Goal: Task Accomplishment & Management: Use online tool/utility

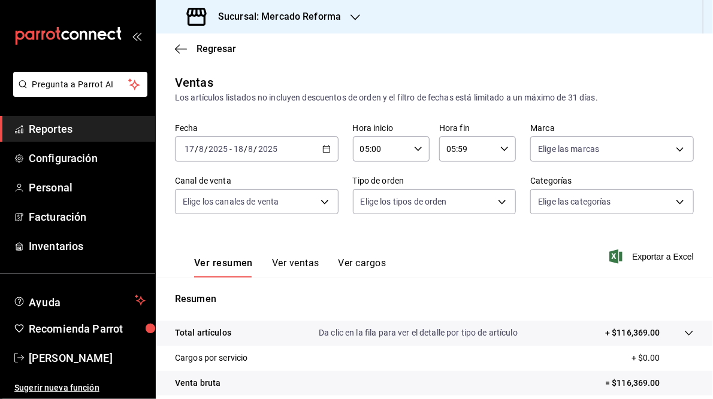
scroll to position [144, 0]
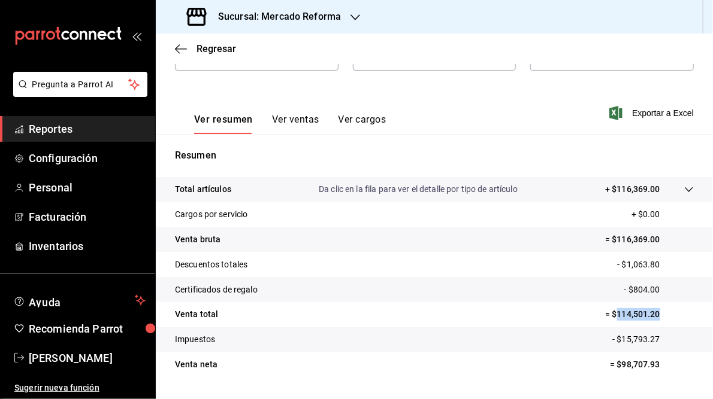
click at [352, 15] on icon "button" at bounding box center [355, 18] width 10 height 10
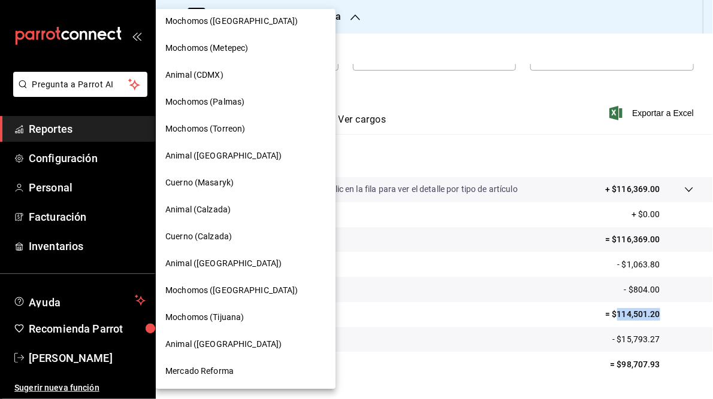
scroll to position [0, 0]
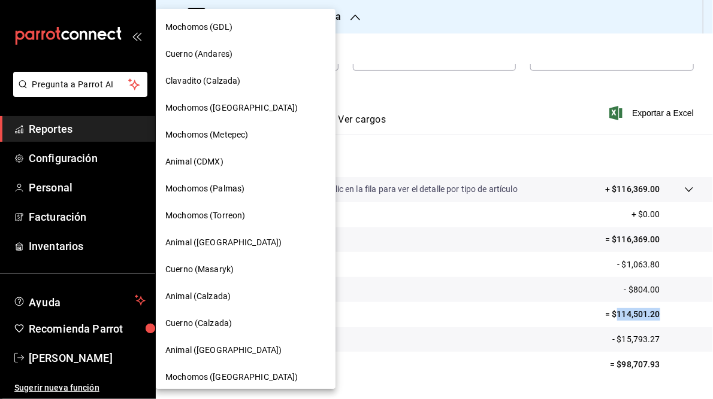
click at [206, 53] on span "Cuerno (Andares)" at bounding box center [198, 54] width 67 height 13
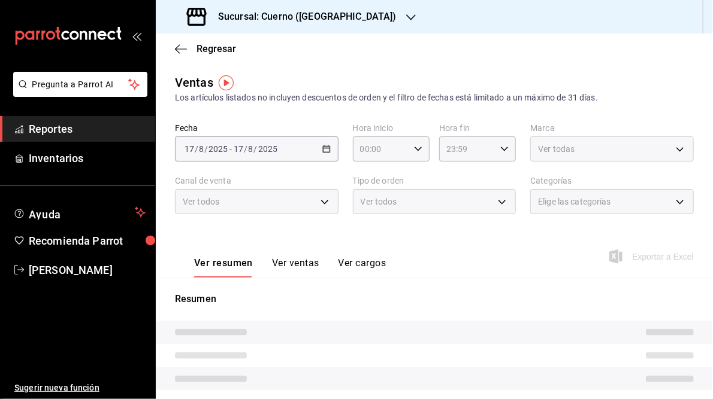
type input "05:00"
type input "05:59"
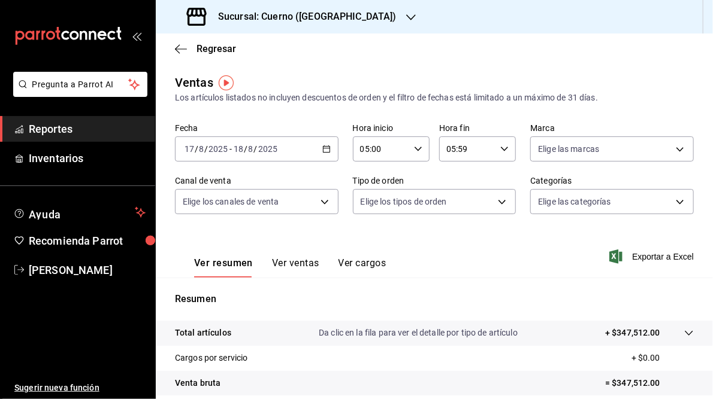
click at [325, 148] on \(Stroke\) "button" at bounding box center [326, 148] width 7 height 1
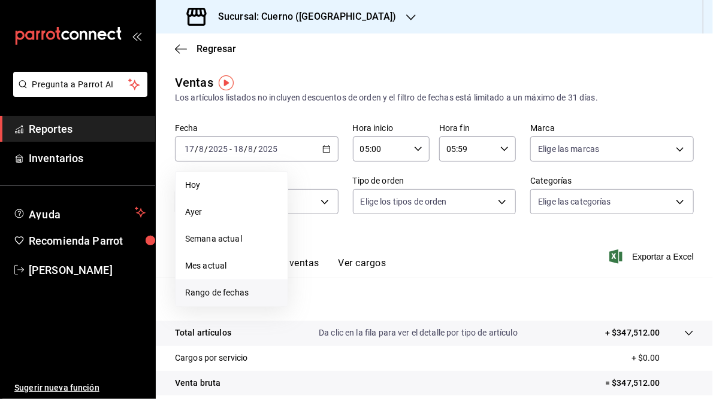
click at [201, 293] on span "Rango de fechas" at bounding box center [231, 293] width 93 height 13
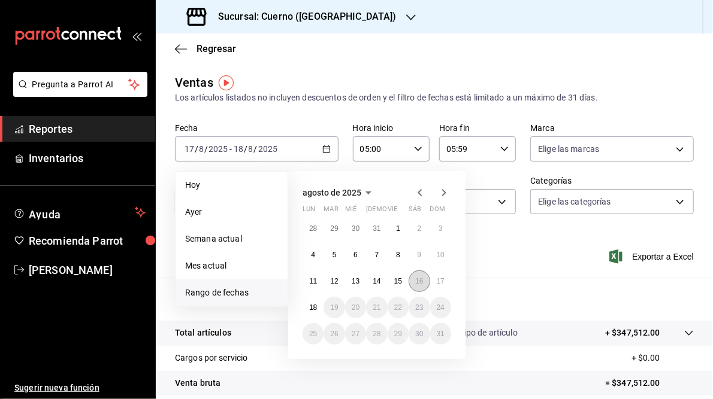
click at [419, 282] on abbr "16" at bounding box center [419, 281] width 8 height 8
click at [444, 283] on button "17" at bounding box center [440, 282] width 21 height 22
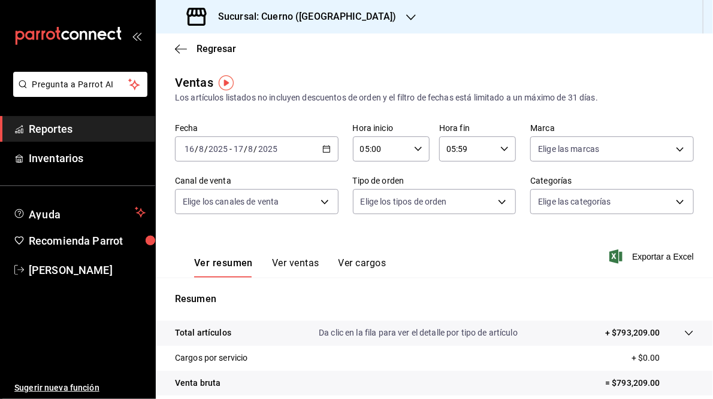
click at [644, 253] on span "Exportar a Excel" at bounding box center [652, 257] width 82 height 14
click at [325, 149] on icon "button" at bounding box center [326, 149] width 8 height 8
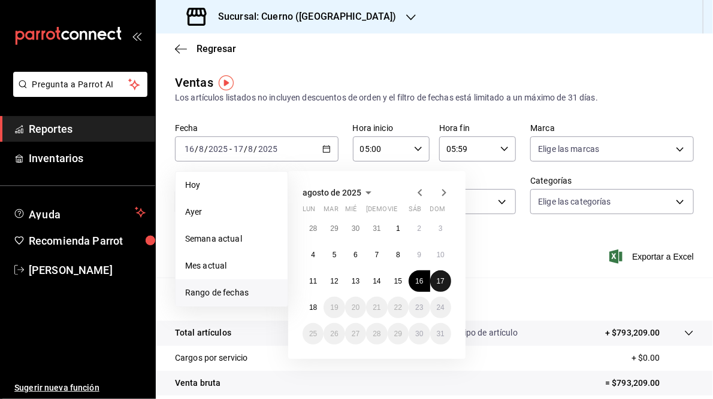
click at [437, 279] on abbr "17" at bounding box center [440, 281] width 8 height 8
click at [310, 307] on abbr "18" at bounding box center [313, 308] width 8 height 8
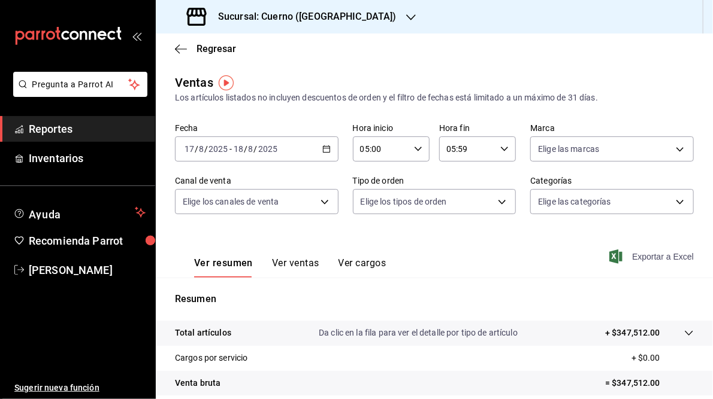
click at [654, 258] on span "Exportar a Excel" at bounding box center [652, 257] width 82 height 14
click at [341, 16] on div "Sucursal: Cuerno ([GEOGRAPHIC_DATA])" at bounding box center [292, 17] width 255 height 34
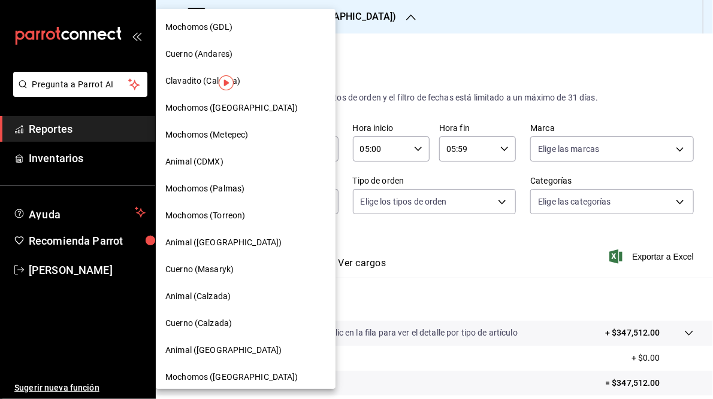
click at [237, 28] on div "Mochomos (GDL)" at bounding box center [245, 27] width 160 height 13
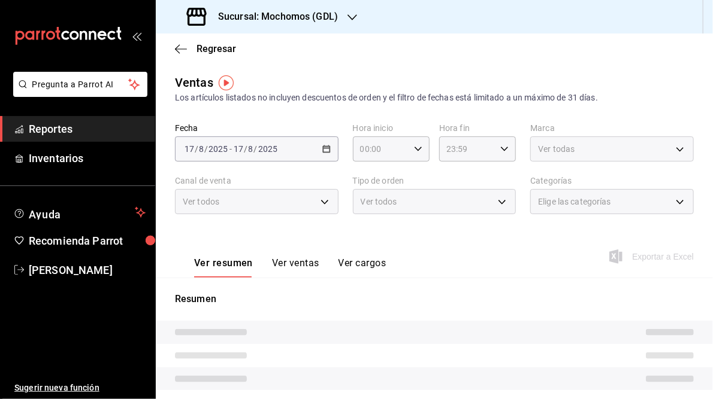
type input "05:00"
type input "05:59"
click at [324, 155] on div "[DATE] [DATE] - [DATE] [DATE]" at bounding box center [256, 149] width 163 height 25
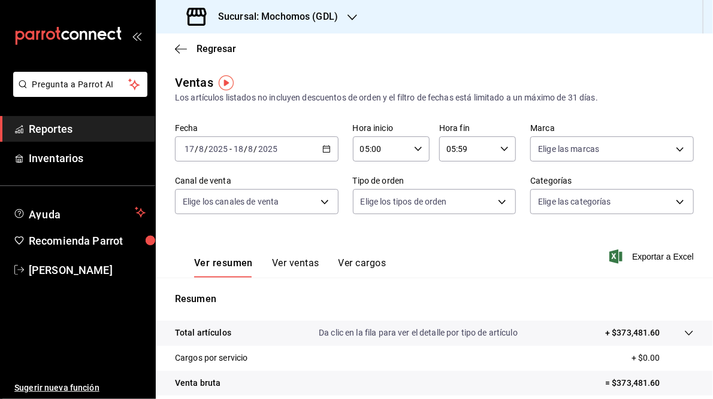
click at [324, 149] on icon "button" at bounding box center [326, 149] width 8 height 8
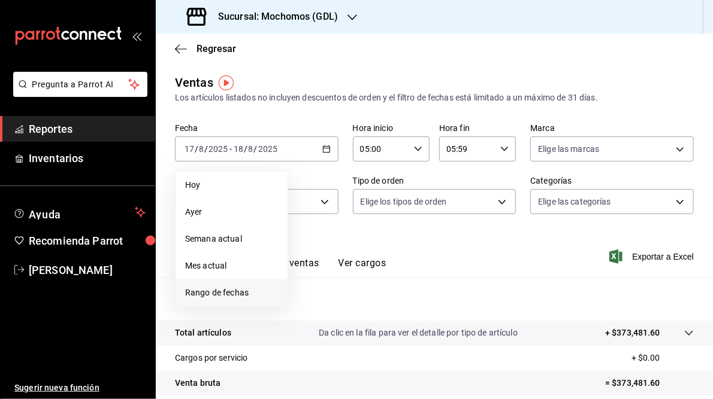
click at [235, 294] on span "Rango de fechas" at bounding box center [231, 293] width 93 height 13
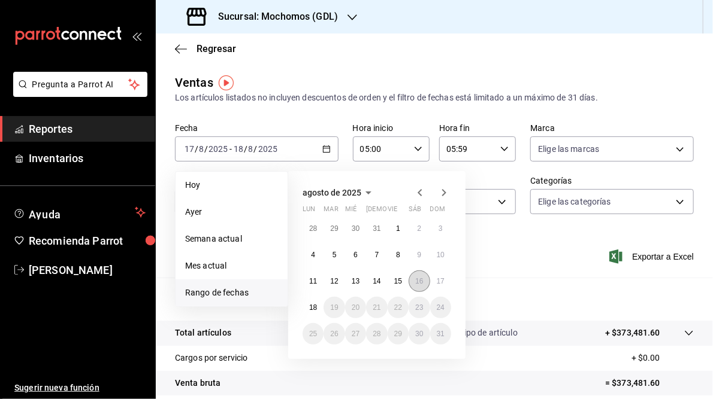
click at [422, 280] on abbr "16" at bounding box center [419, 281] width 8 height 8
click at [441, 279] on abbr "17" at bounding box center [440, 281] width 8 height 8
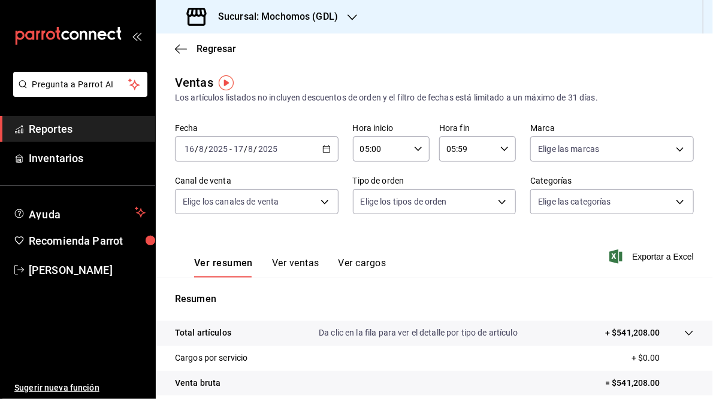
drag, startPoint x: 654, startPoint y: 256, endPoint x: 707, endPoint y: 235, distance: 55.9
click at [654, 256] on span "Exportar a Excel" at bounding box center [652, 257] width 82 height 14
click at [323, 148] on icon "button" at bounding box center [326, 149] width 8 height 8
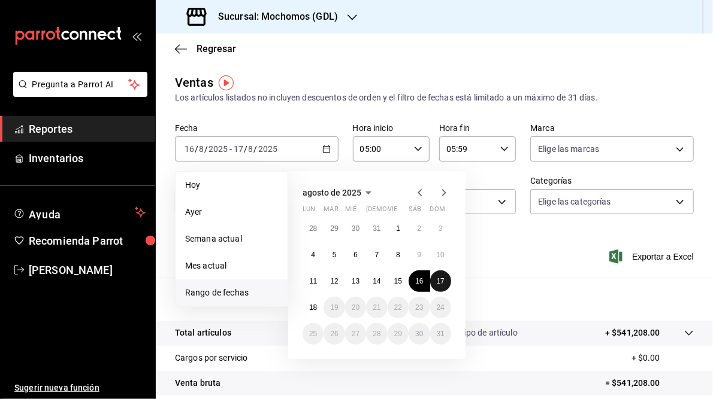
click at [438, 283] on abbr "17" at bounding box center [440, 281] width 8 height 8
click at [311, 307] on abbr "18" at bounding box center [313, 308] width 8 height 8
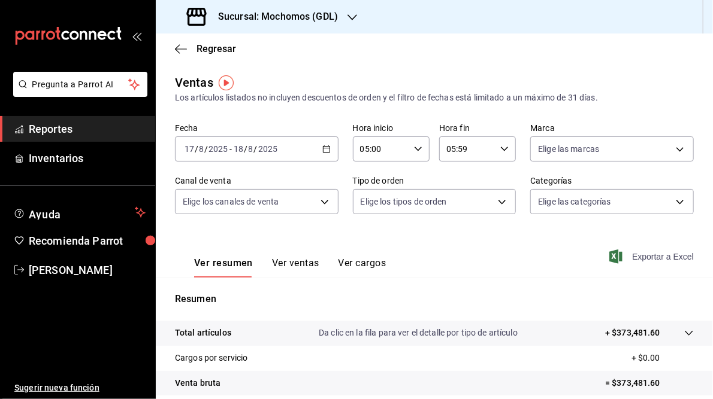
click at [663, 259] on span "Exportar a Excel" at bounding box center [652, 257] width 82 height 14
click at [354, 17] on icon "button" at bounding box center [352, 17] width 10 height 6
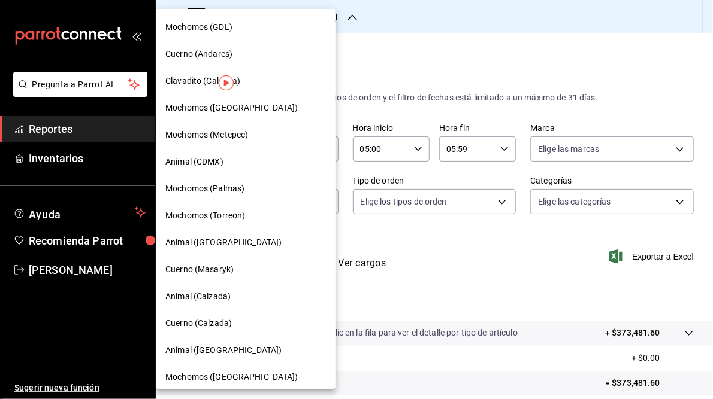
scroll to position [87, 0]
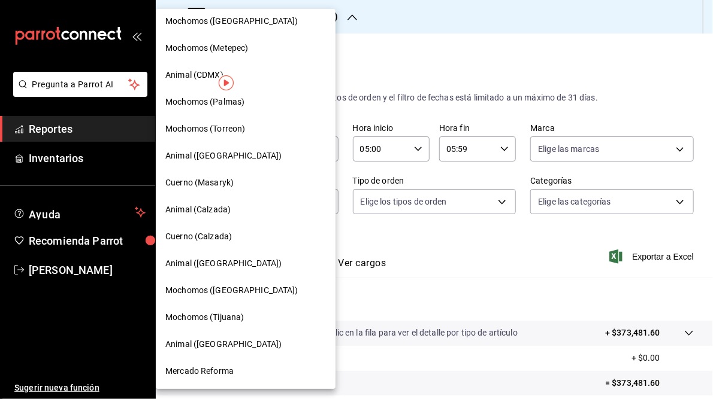
click at [225, 288] on span "Mochomos ([GEOGRAPHIC_DATA])" at bounding box center [231, 290] width 133 height 13
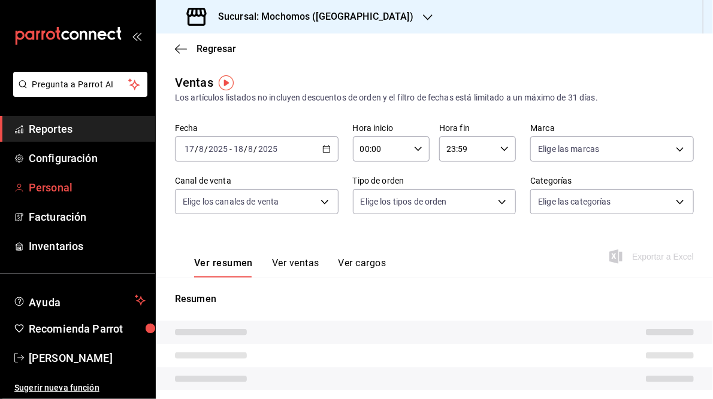
type input "05:00"
type input "05:59"
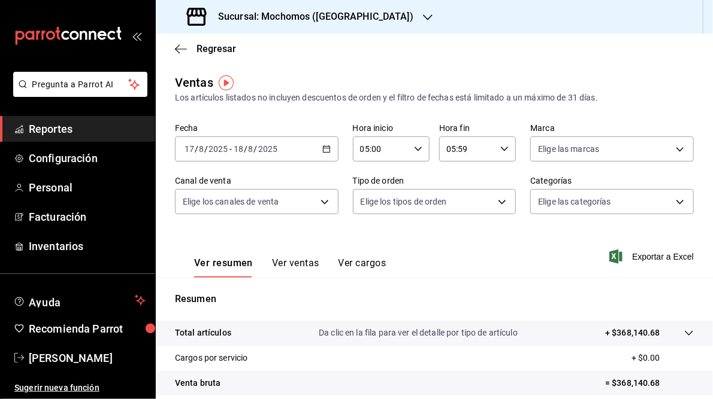
click at [466, 262] on div "Ver resumen Ver ventas Ver cargos Exportar a Excel" at bounding box center [434, 253] width 557 height 49
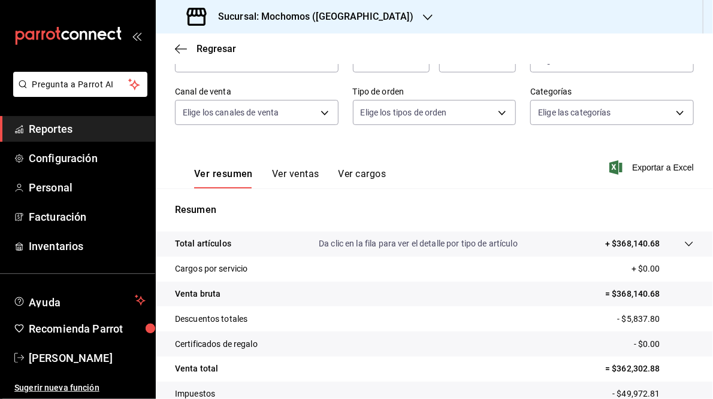
scroll to position [48, 0]
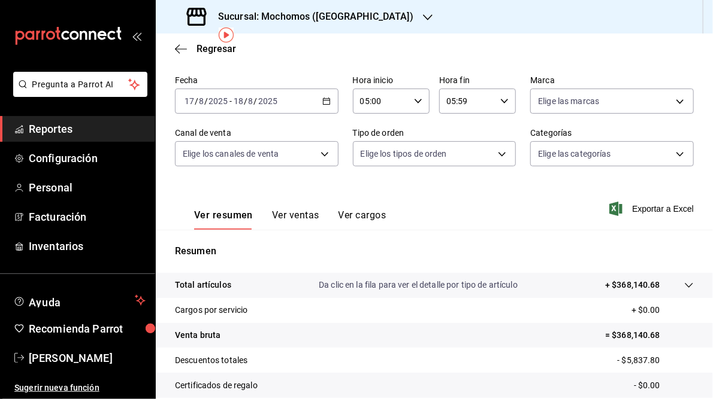
click at [328, 101] on div "[DATE] [DATE] - [DATE] [DATE]" at bounding box center [256, 101] width 163 height 25
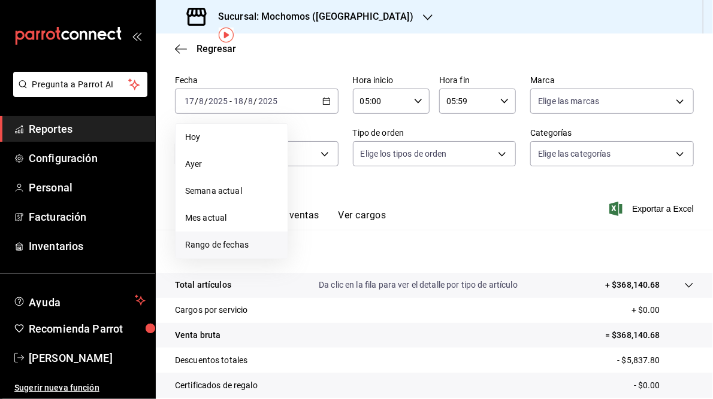
click at [223, 247] on span "Rango de fechas" at bounding box center [231, 245] width 93 height 13
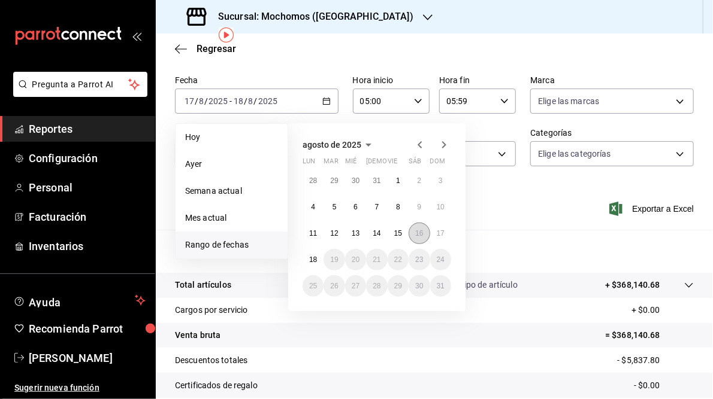
click at [419, 238] on button "16" at bounding box center [418, 234] width 21 height 22
click at [441, 235] on abbr "17" at bounding box center [440, 233] width 8 height 8
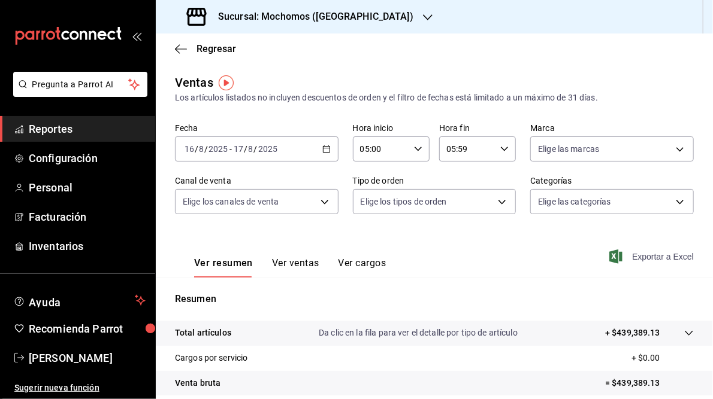
click at [644, 256] on span "Exportar a Excel" at bounding box center [652, 257] width 82 height 14
click at [423, 16] on icon "button" at bounding box center [428, 18] width 10 height 10
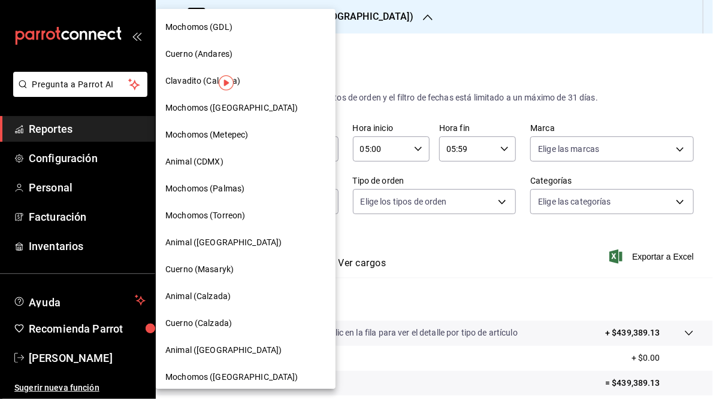
click at [539, 245] on div at bounding box center [356, 199] width 713 height 399
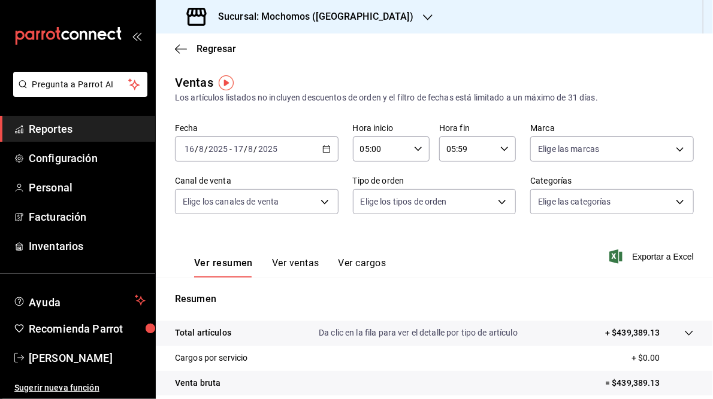
click at [325, 146] on icon "button" at bounding box center [326, 149] width 8 height 8
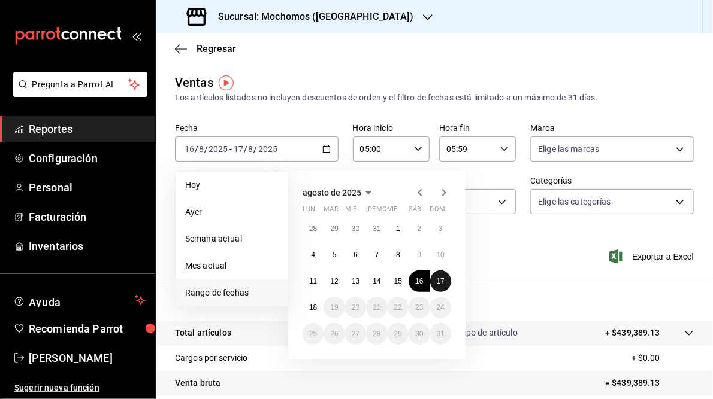
click at [443, 275] on button "17" at bounding box center [440, 282] width 21 height 22
click at [316, 305] on abbr "18" at bounding box center [313, 308] width 8 height 8
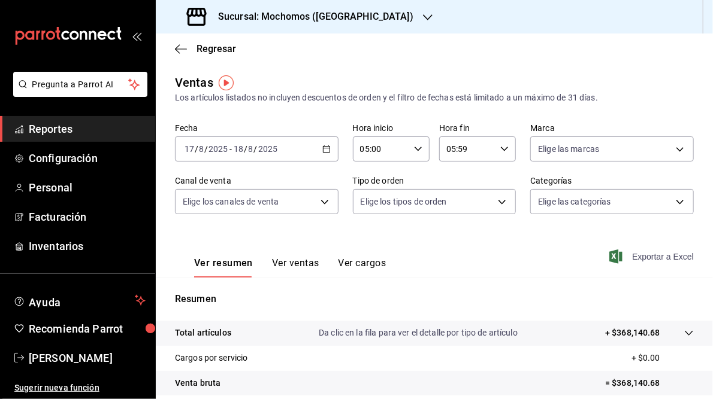
click at [644, 256] on span "Exportar a Excel" at bounding box center [652, 257] width 82 height 14
click at [423, 14] on icon "button" at bounding box center [428, 18] width 10 height 10
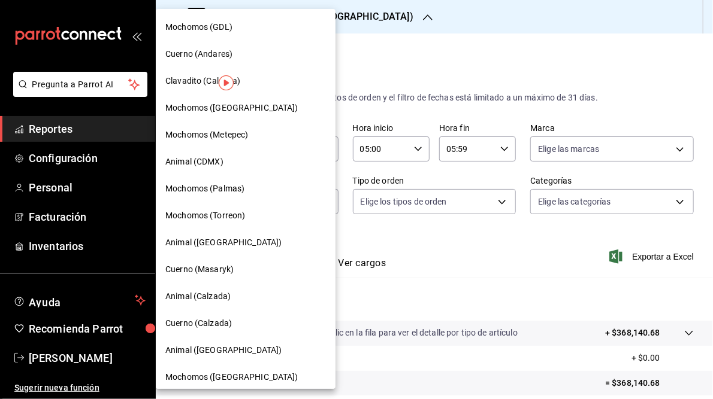
click at [217, 210] on span "Mochomos (Torreon)" at bounding box center [205, 216] width 80 height 13
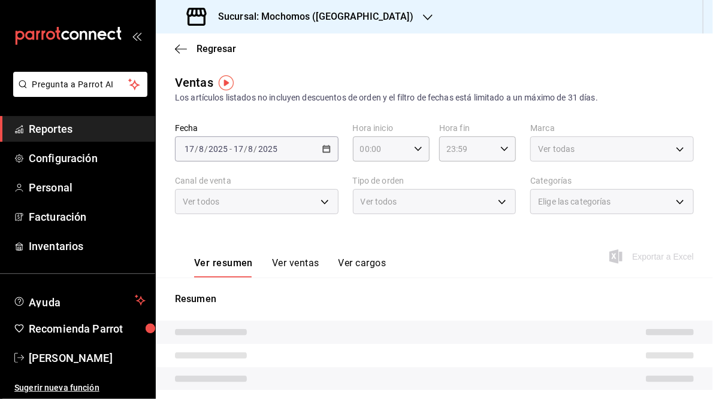
type input "05:00"
type input "05:59"
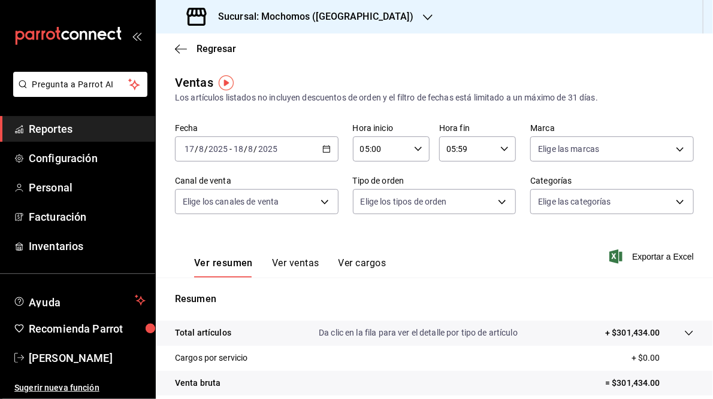
click at [325, 150] on icon "button" at bounding box center [326, 149] width 8 height 8
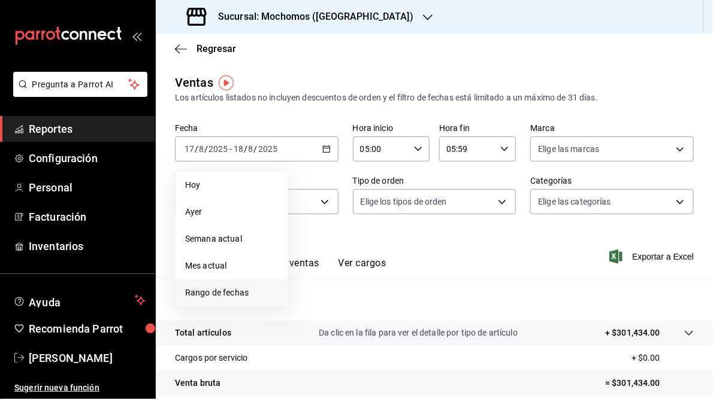
click at [225, 295] on span "Rango de fechas" at bounding box center [231, 293] width 93 height 13
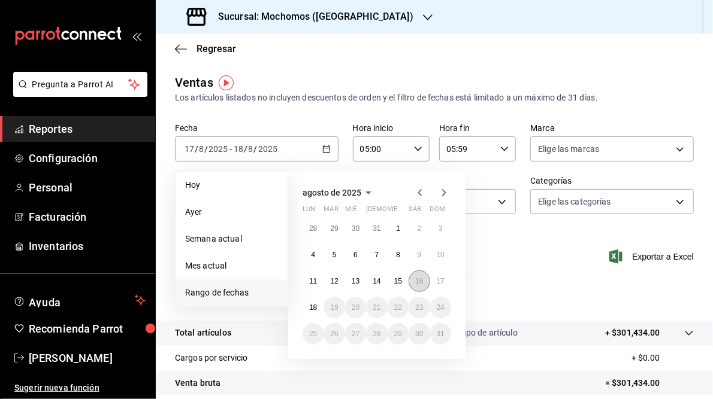
click at [417, 283] on abbr "16" at bounding box center [419, 281] width 8 height 8
click at [441, 284] on abbr "17" at bounding box center [440, 281] width 8 height 8
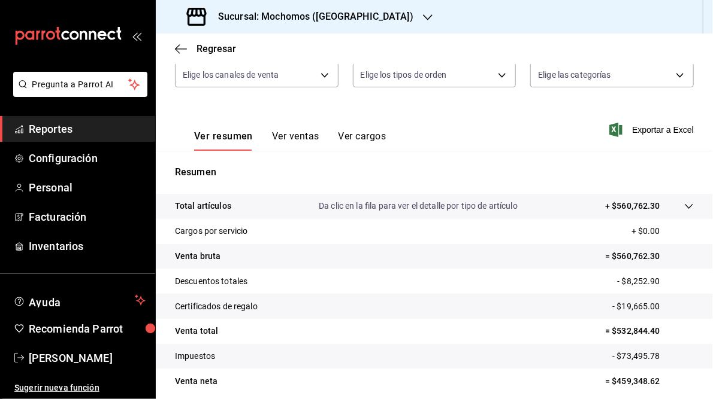
scroll to position [144, 0]
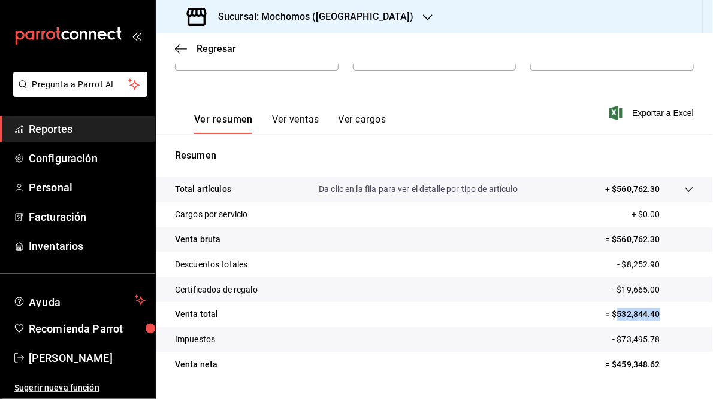
drag, startPoint x: 610, startPoint y: 315, endPoint x: 652, endPoint y: 314, distance: 42.5
click at [652, 314] on p "= $532,844.40" at bounding box center [649, 314] width 89 height 13
drag, startPoint x: 652, startPoint y: 314, endPoint x: 644, endPoint y: 313, distance: 8.4
copy p "532,844.40"
drag, startPoint x: 642, startPoint y: 111, endPoint x: 635, endPoint y: 110, distance: 7.3
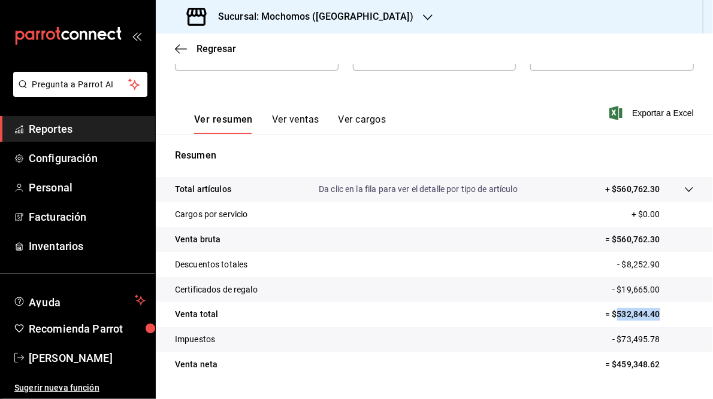
click at [642, 111] on span "Exportar a Excel" at bounding box center [652, 113] width 82 height 14
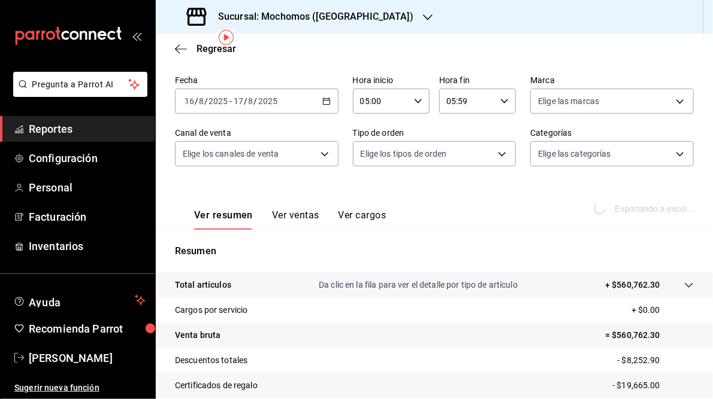
scroll to position [0, 0]
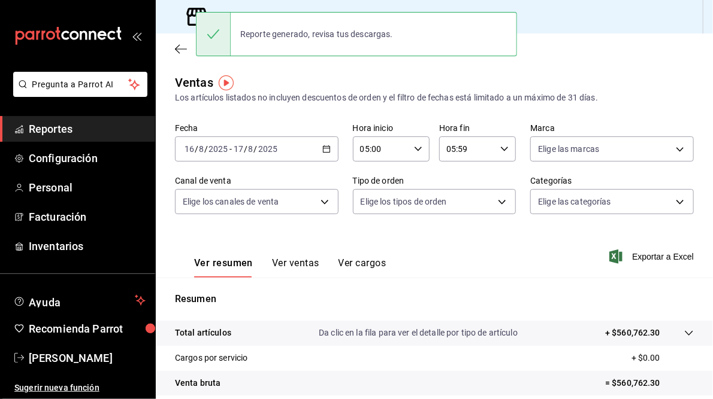
click at [325, 148] on \(Stroke\) "button" at bounding box center [326, 148] width 7 height 1
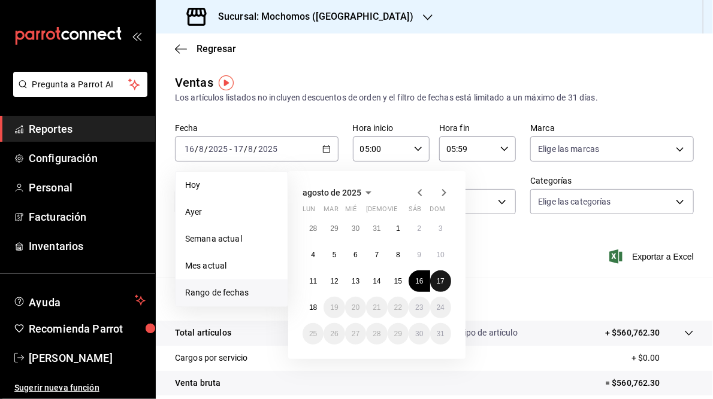
click at [442, 283] on abbr "17" at bounding box center [440, 281] width 8 height 8
click at [313, 308] on abbr "18" at bounding box center [313, 308] width 8 height 8
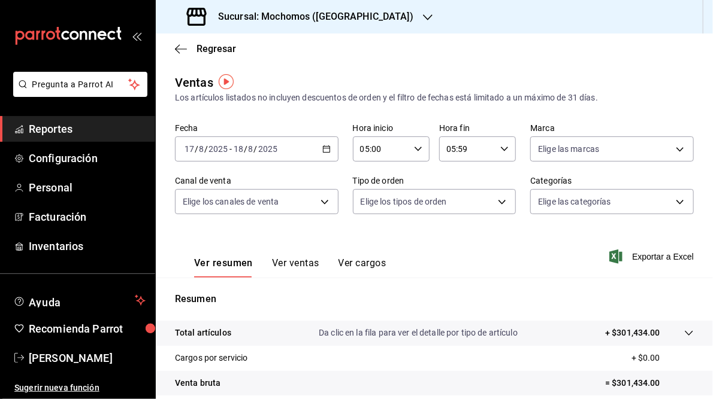
scroll to position [174, 0]
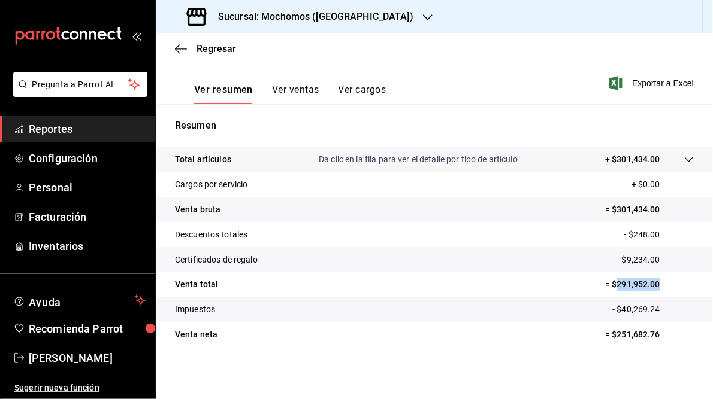
drag, startPoint x: 610, startPoint y: 284, endPoint x: 650, endPoint y: 283, distance: 40.7
click at [650, 283] on p "= $291,952.00" at bounding box center [649, 284] width 89 height 13
click at [644, 79] on span "Exportar a Excel" at bounding box center [652, 83] width 82 height 14
click at [423, 16] on icon "button" at bounding box center [428, 18] width 10 height 10
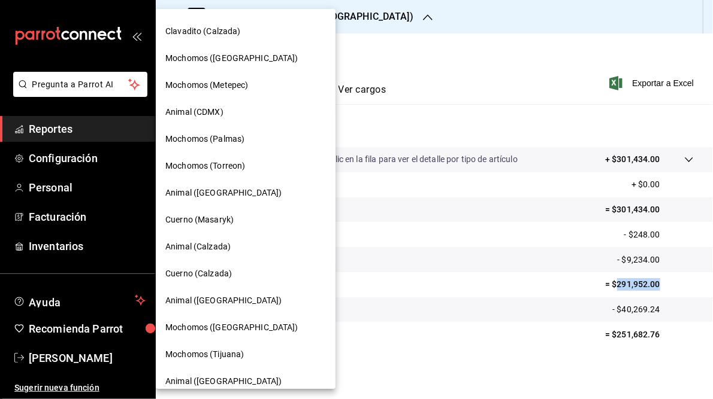
scroll to position [87, 0]
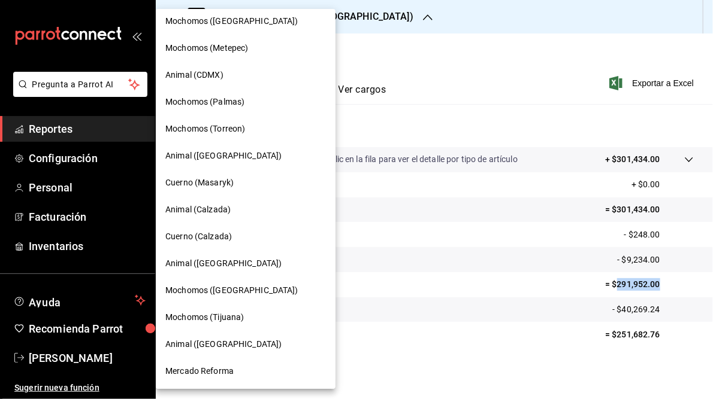
click at [211, 372] on span "Mercado Reforma" at bounding box center [199, 371] width 68 height 13
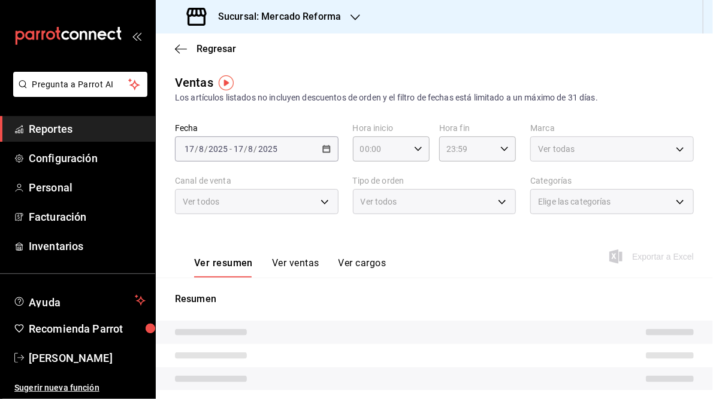
type input "05:00"
type input "05:59"
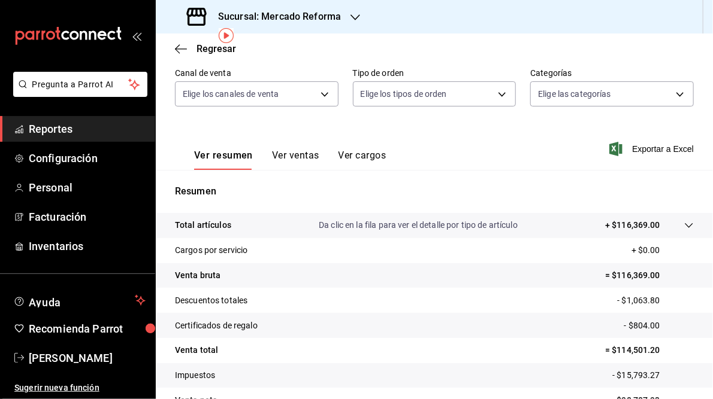
scroll to position [31, 0]
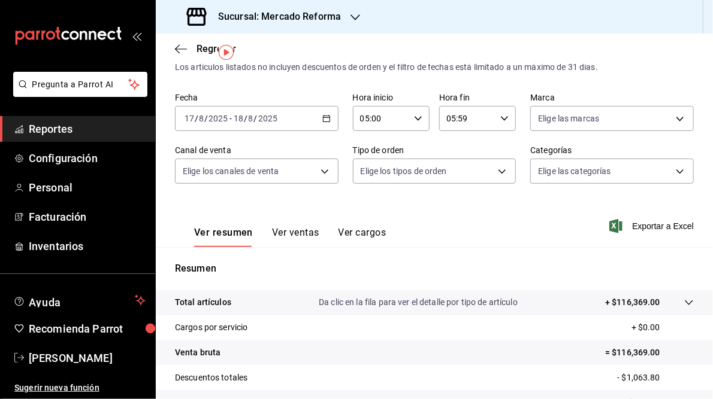
click at [323, 119] on icon "button" at bounding box center [326, 118] width 8 height 8
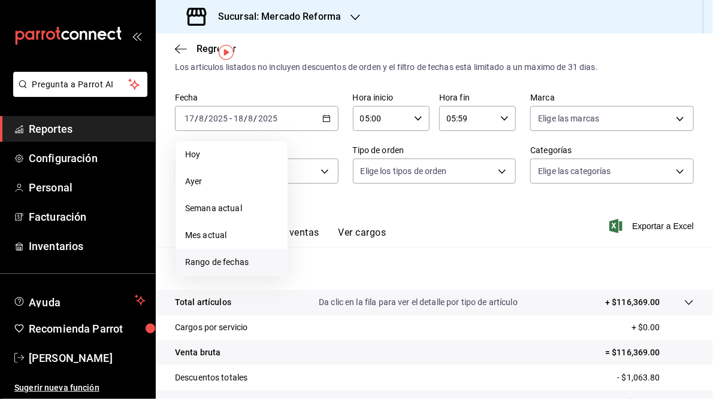
click at [230, 261] on span "Rango de fechas" at bounding box center [231, 262] width 93 height 13
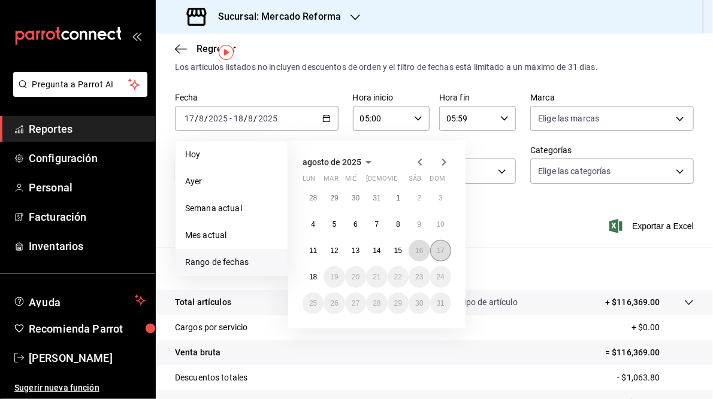
drag, startPoint x: 416, startPoint y: 249, endPoint x: 441, endPoint y: 249, distance: 25.1
click at [416, 249] on abbr "16" at bounding box center [419, 251] width 8 height 8
click at [447, 249] on button "17" at bounding box center [440, 251] width 21 height 22
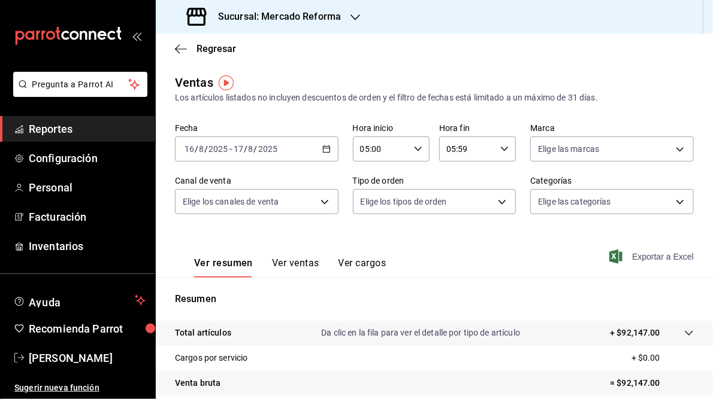
click at [642, 259] on span "Exportar a Excel" at bounding box center [652, 257] width 82 height 14
click at [325, 145] on icon "button" at bounding box center [326, 149] width 8 height 8
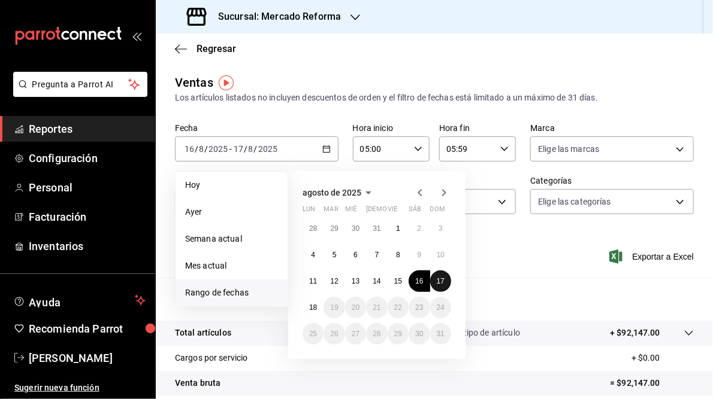
click at [438, 279] on abbr "17" at bounding box center [440, 281] width 8 height 8
click at [305, 309] on button "18" at bounding box center [312, 308] width 21 height 22
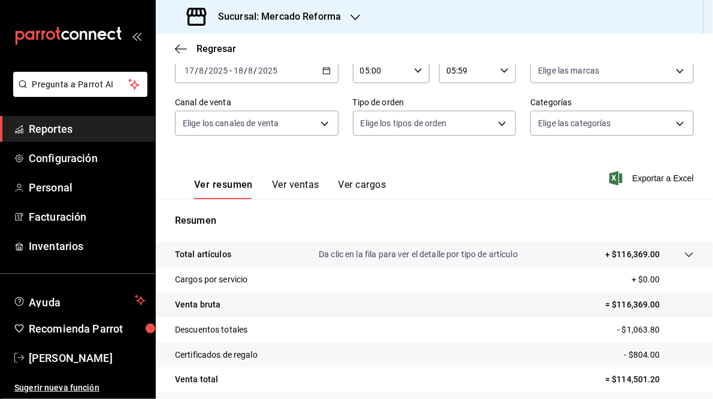
scroll to position [78, 0]
click at [646, 180] on span "Exportar a Excel" at bounding box center [652, 179] width 82 height 14
